Goal: Information Seeking & Learning: Learn about a topic

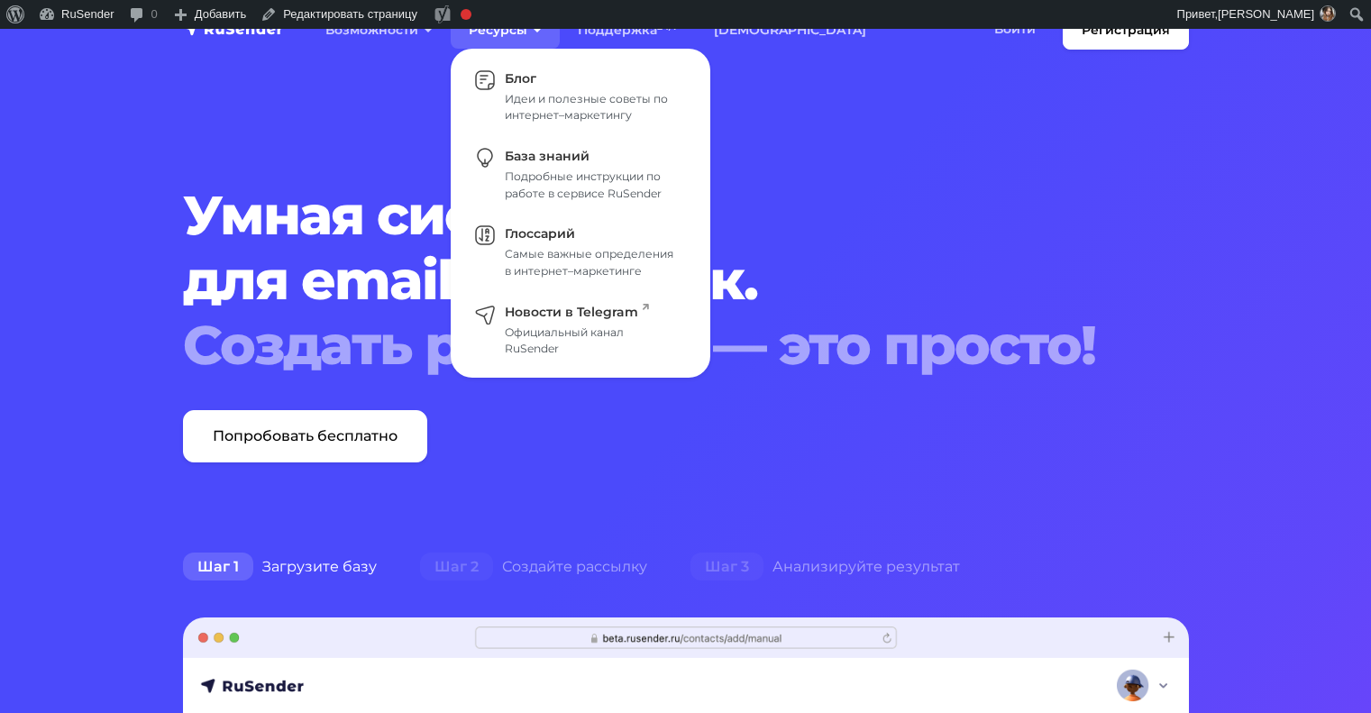
click at [539, 78] on link "Блог Идеи и полезные советы по интернет–маркетингу" at bounding box center [581, 97] width 242 height 78
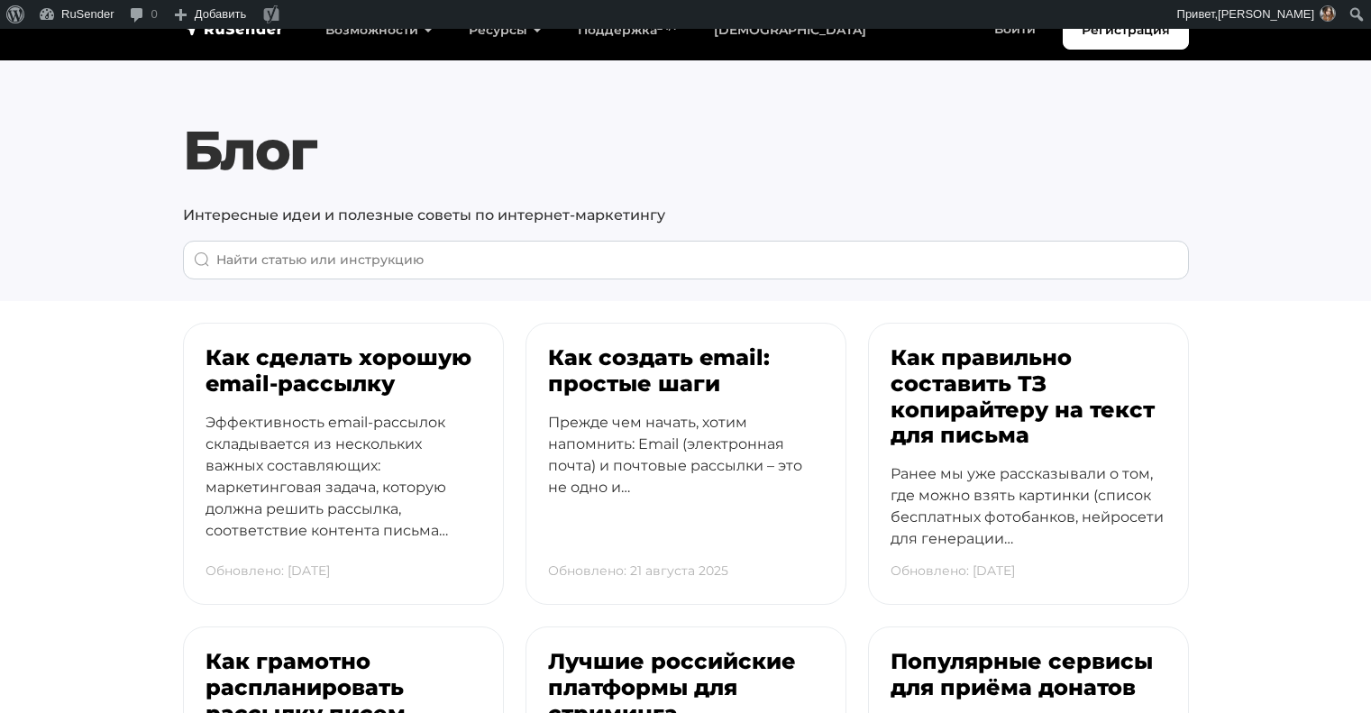
scroll to position [87, 0]
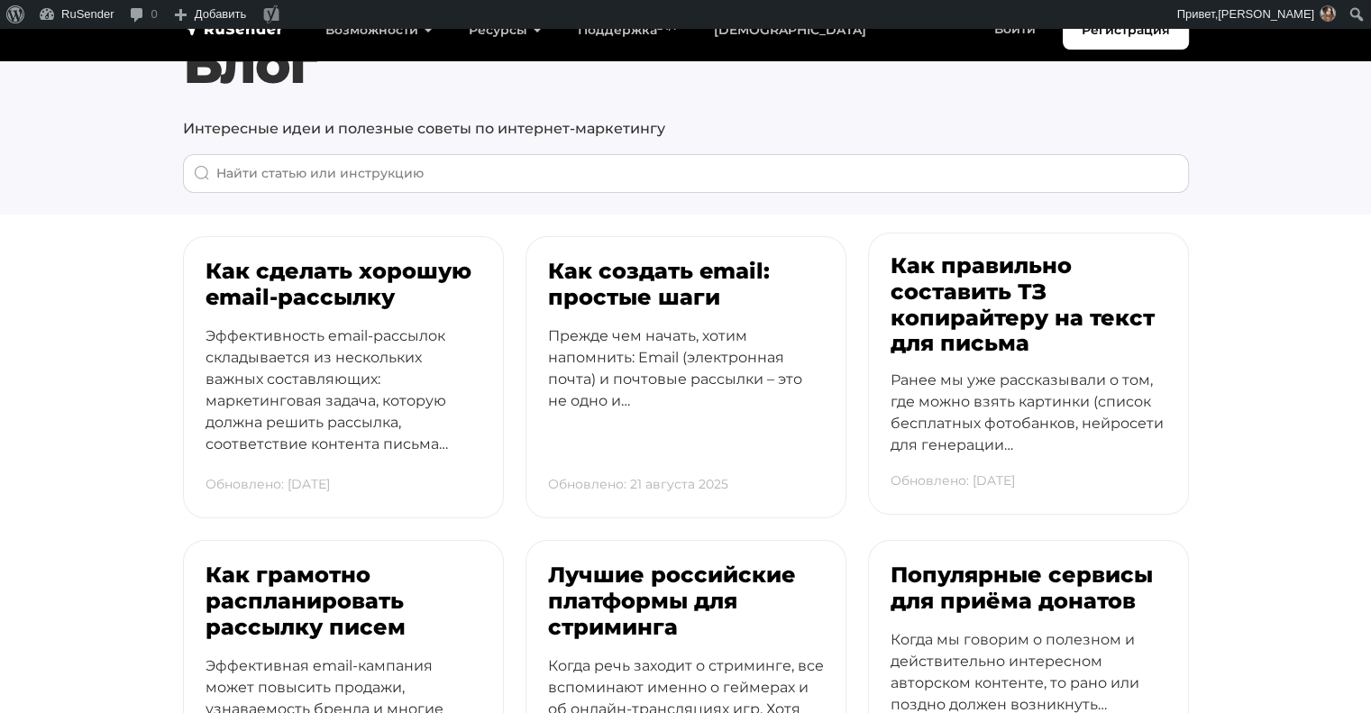
click at [962, 351] on h3 "Как правильно составить ТЗ копирайтеру на текст для письма" at bounding box center [1029, 305] width 276 height 104
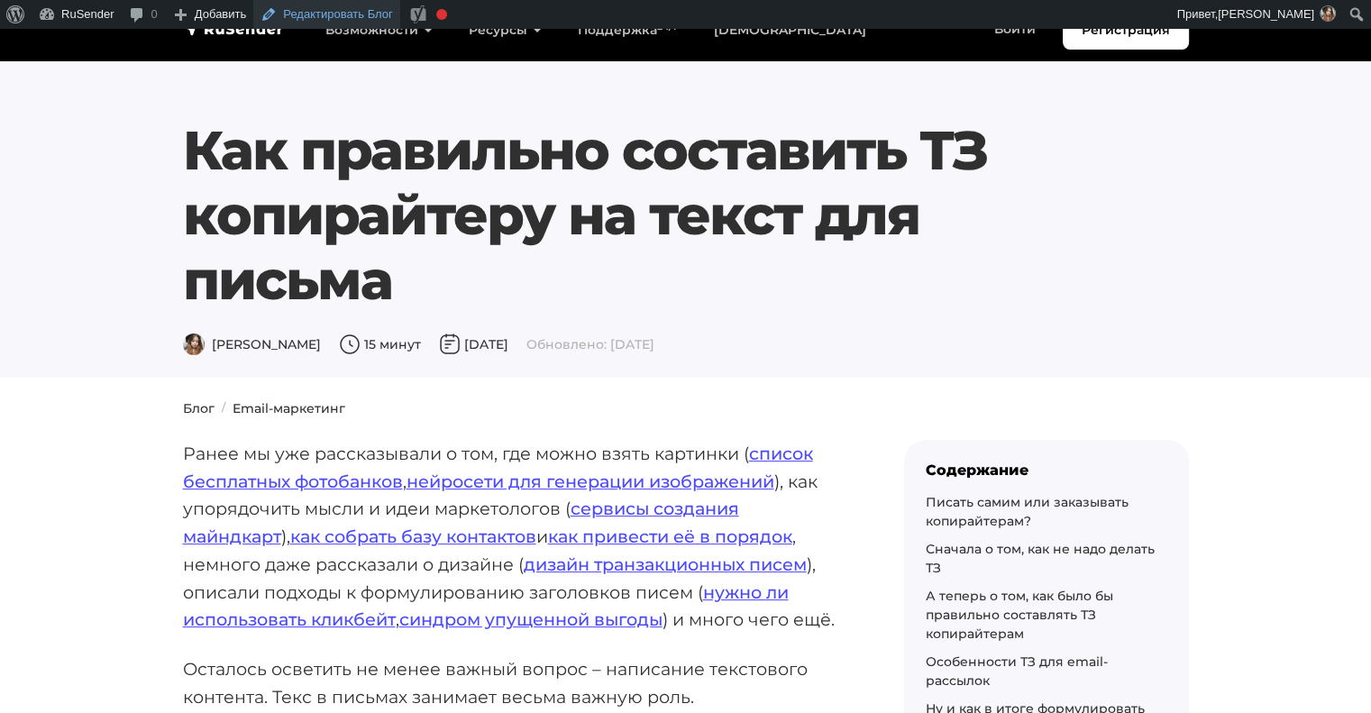
click at [348, 14] on link "Редактировать Блог" at bounding box center [326, 14] width 147 height 29
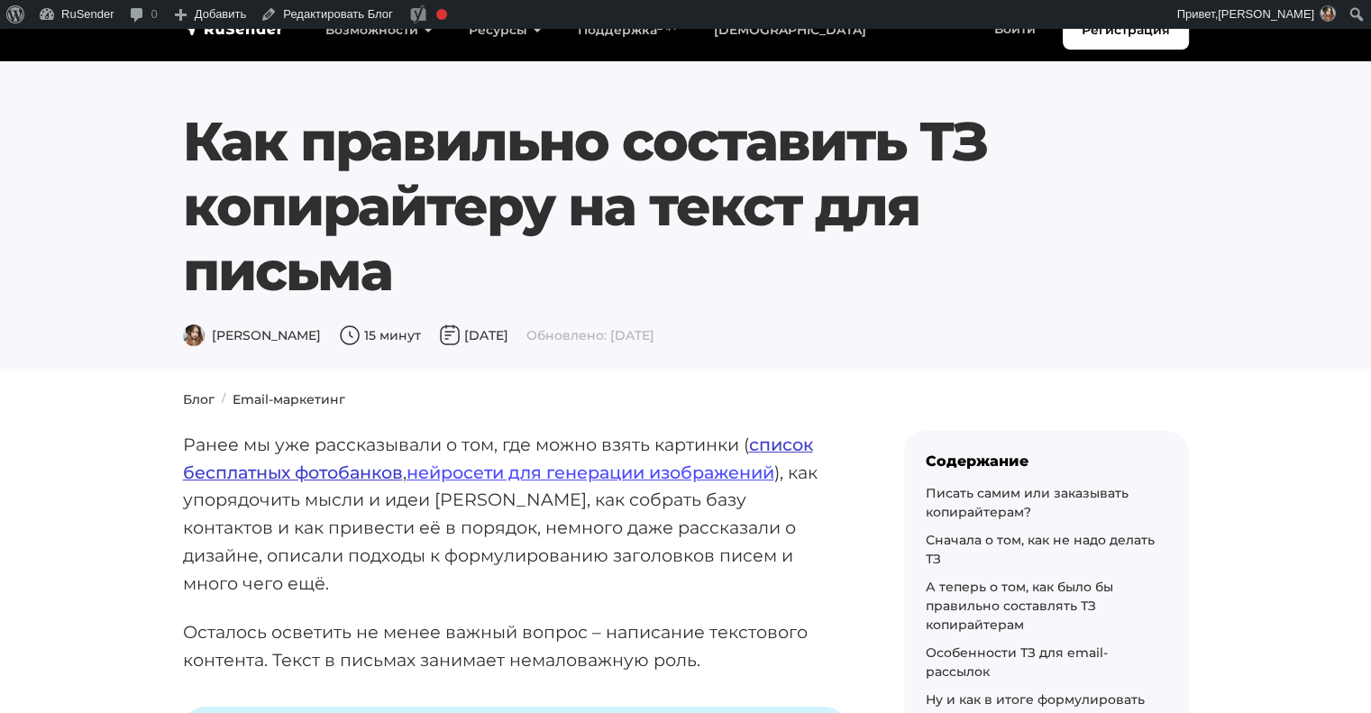
scroll to position [3, 0]
